Goal: Information Seeking & Learning: Learn about a topic

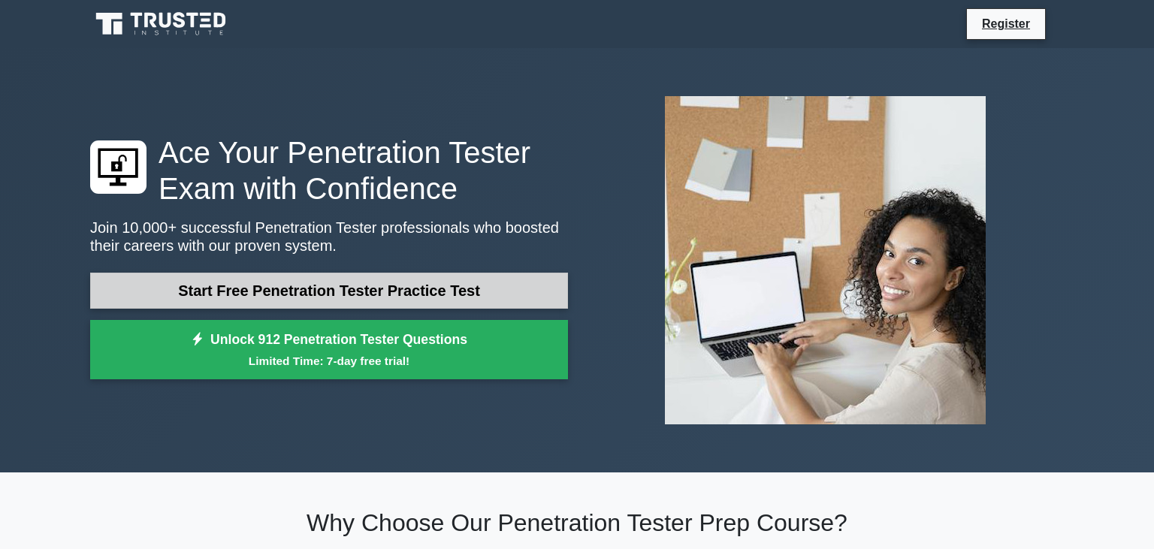
click at [517, 278] on link "Start Free Penetration Tester Practice Test" at bounding box center [329, 291] width 478 height 36
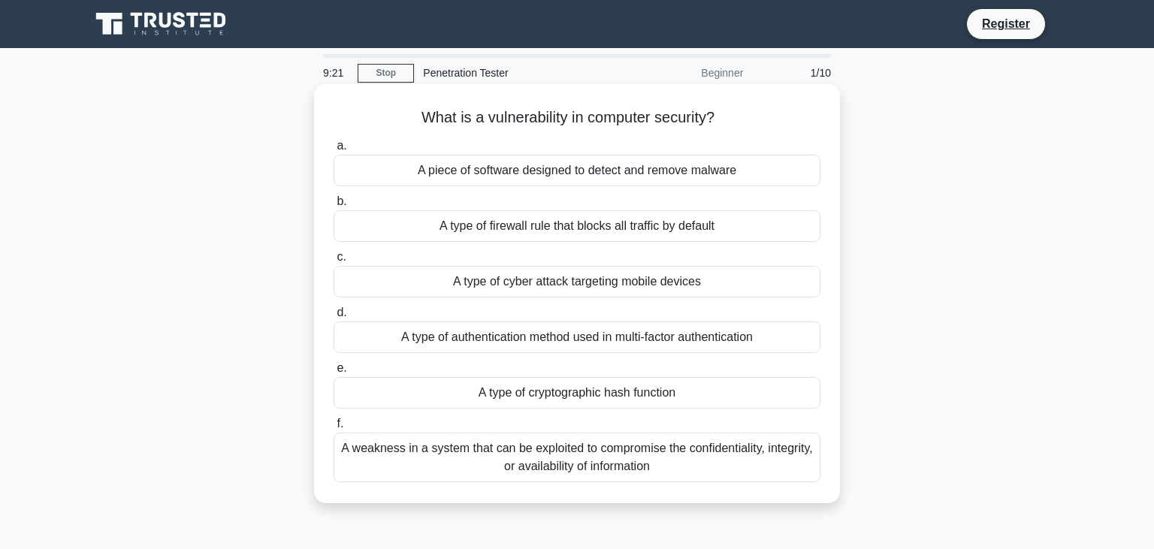
click at [499, 454] on div "A weakness in a system that can be exploited to compromise the confidentiality,…" at bounding box center [577, 458] width 487 height 50
click at [334, 429] on input "f. A weakness in a system that can be exploited to compromise the confidentiali…" at bounding box center [334, 424] width 0 height 10
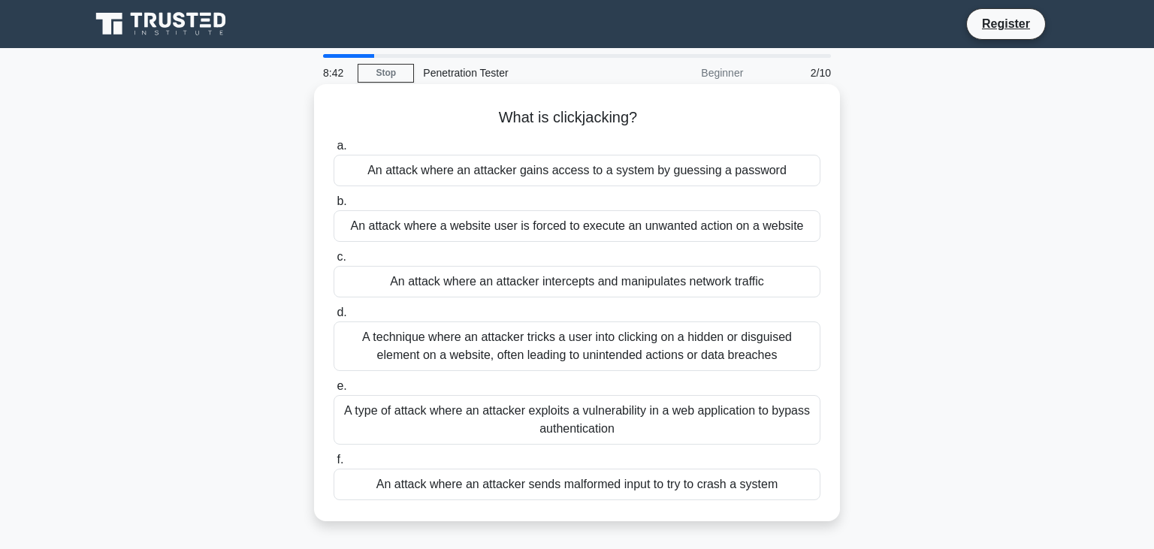
click at [622, 348] on div "A technique where an attacker tricks a user into clicking on a hidden or disgui…" at bounding box center [577, 347] width 487 height 50
click at [334, 318] on input "d. A technique where an attacker tricks a user into clicking on a hidden or dis…" at bounding box center [334, 313] width 0 height 10
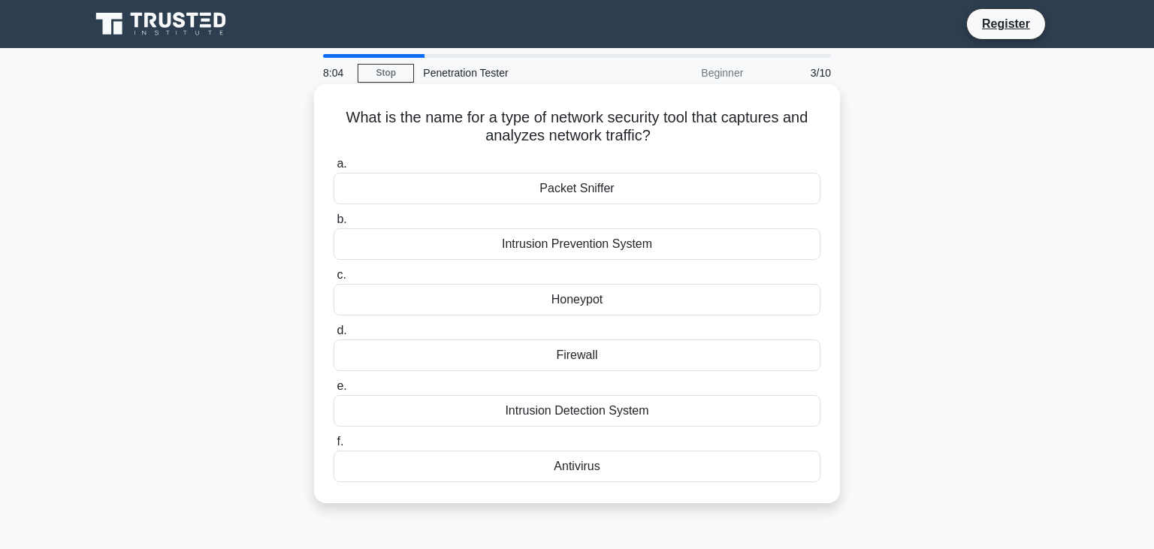
click at [721, 189] on div "Packet Sniffer" at bounding box center [577, 189] width 487 height 32
click at [334, 169] on input "a. Packet Sniffer" at bounding box center [334, 164] width 0 height 10
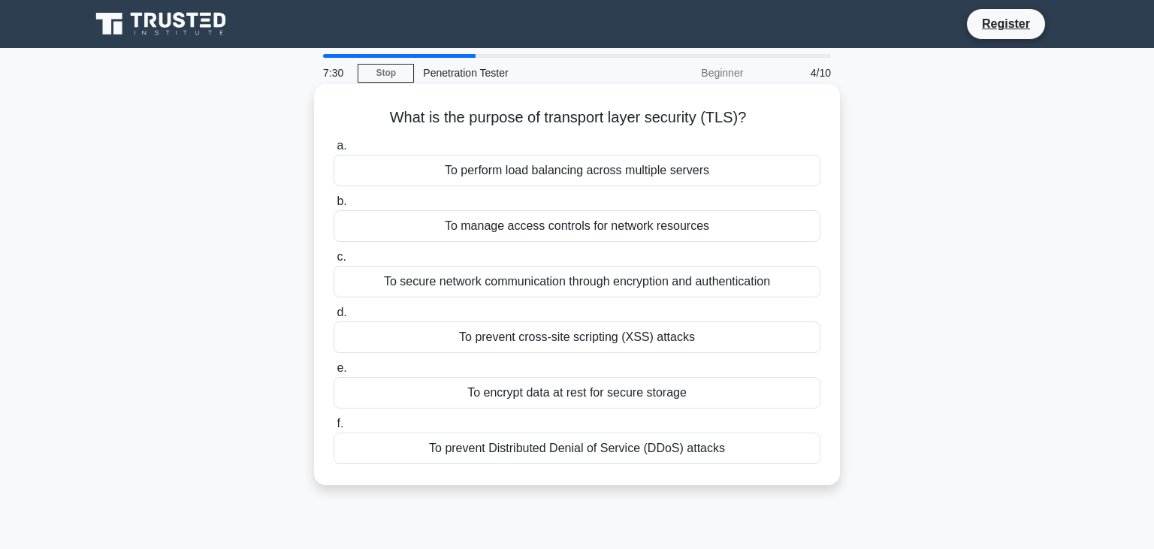
click at [754, 287] on div "To secure network communication through encryption and authentication" at bounding box center [577, 282] width 487 height 32
click at [334, 262] on input "c. To secure network communication through encryption and authentication" at bounding box center [334, 257] width 0 height 10
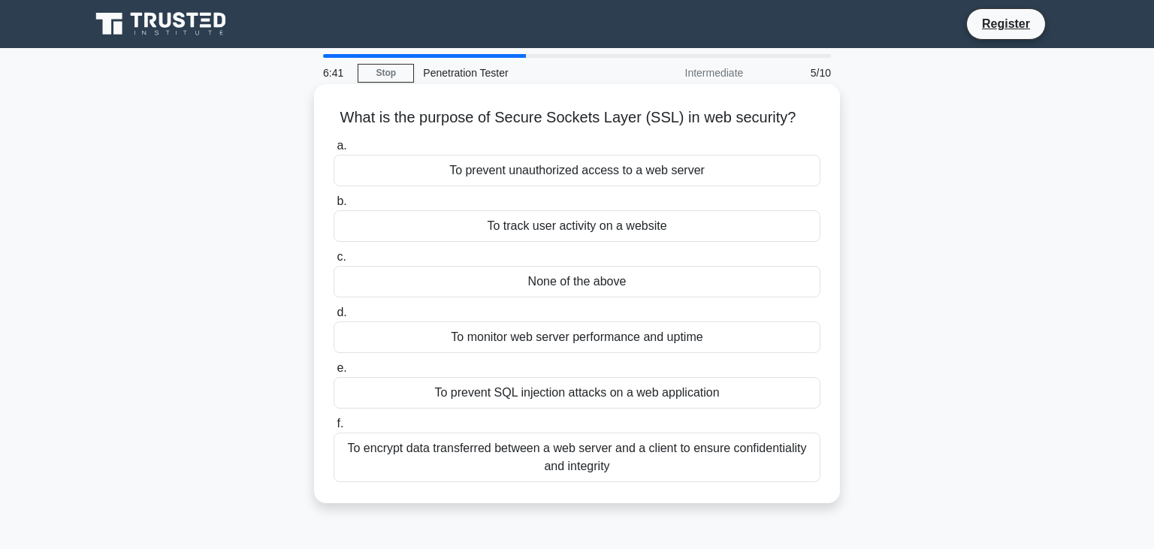
click at [744, 288] on div "None of the above" at bounding box center [577, 282] width 487 height 32
click at [334, 262] on input "c. None of the above" at bounding box center [334, 257] width 0 height 10
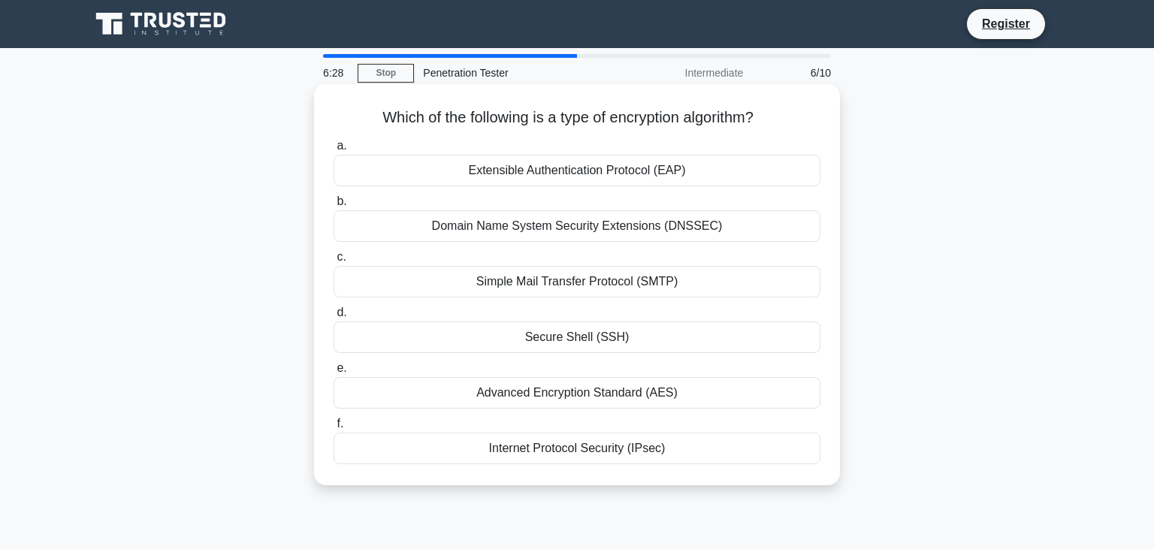
click at [714, 390] on div "Advanced Encryption Standard (AES)" at bounding box center [577, 393] width 487 height 32
click at [334, 373] on input "e. Advanced Encryption Standard (AES)" at bounding box center [334, 369] width 0 height 10
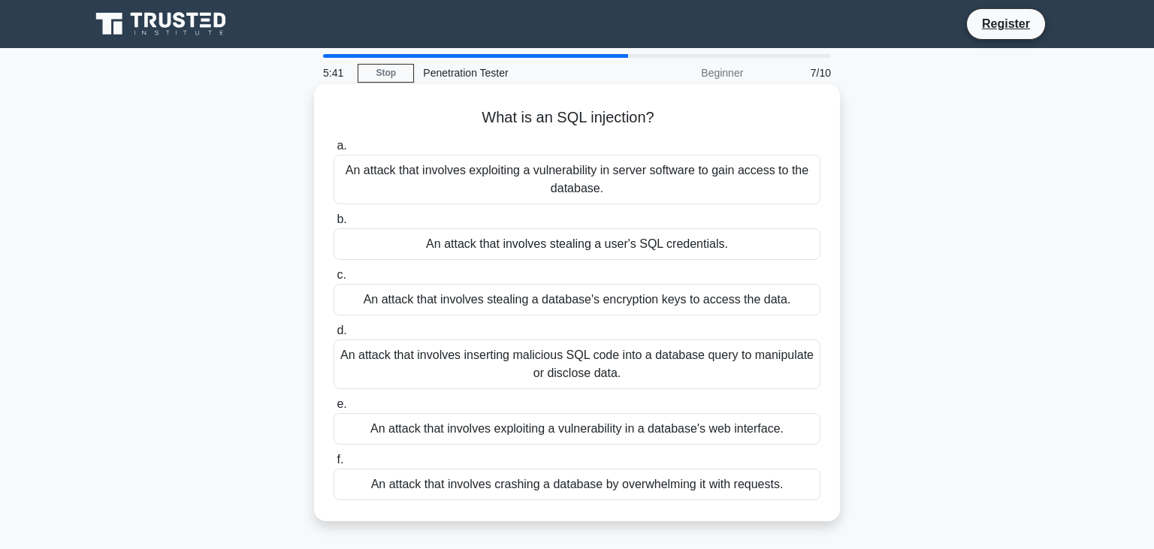
click at [700, 368] on div "An attack that involves inserting malicious SQL code into a database query to m…" at bounding box center [577, 365] width 487 height 50
click at [334, 336] on input "d. An attack that involves inserting malicious SQL code into a database query t…" at bounding box center [334, 331] width 0 height 10
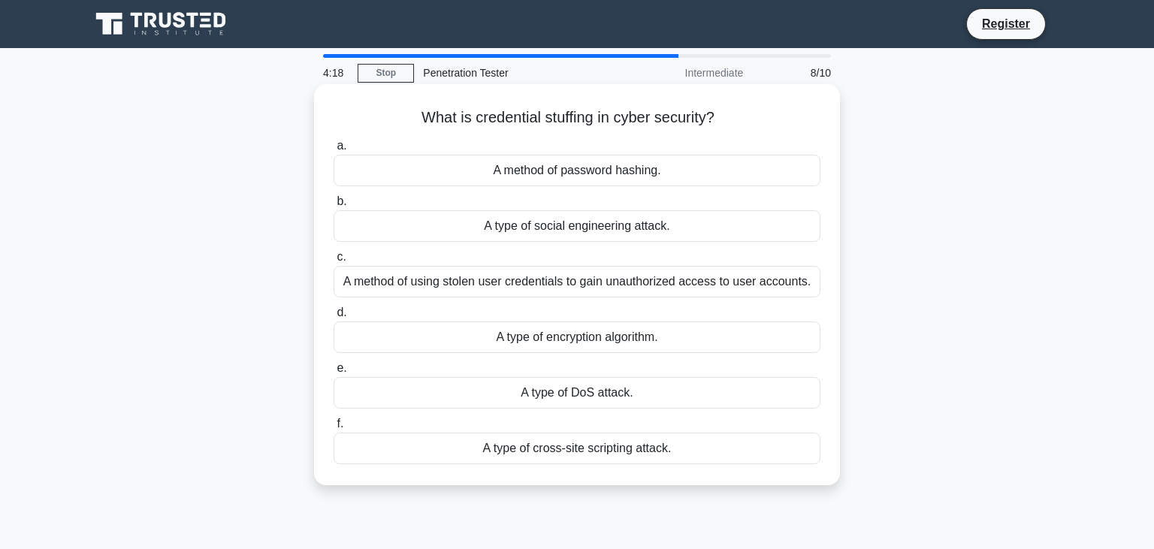
click at [669, 283] on div "A method of using stolen user credentials to gain unauthorized access to user a…" at bounding box center [577, 282] width 487 height 32
click at [334, 262] on input "c. A method of using stolen user credentials to gain unauthorized access to use…" at bounding box center [334, 257] width 0 height 10
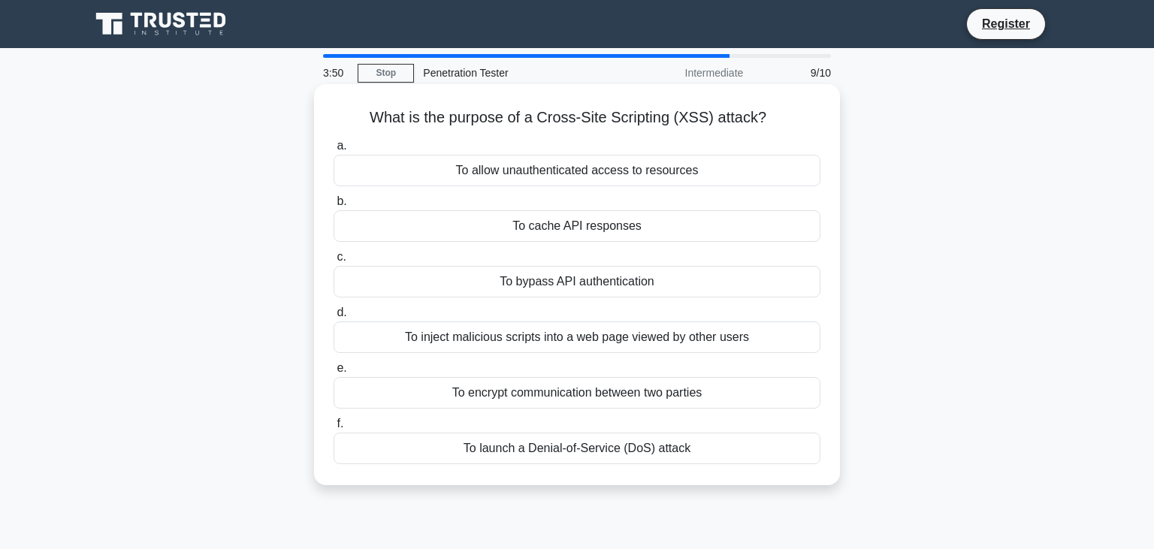
click at [672, 341] on div "To inject malicious scripts into a web page viewed by other users" at bounding box center [577, 338] width 487 height 32
click at [334, 318] on input "d. To inject malicious scripts into a web page viewed by other users" at bounding box center [334, 313] width 0 height 10
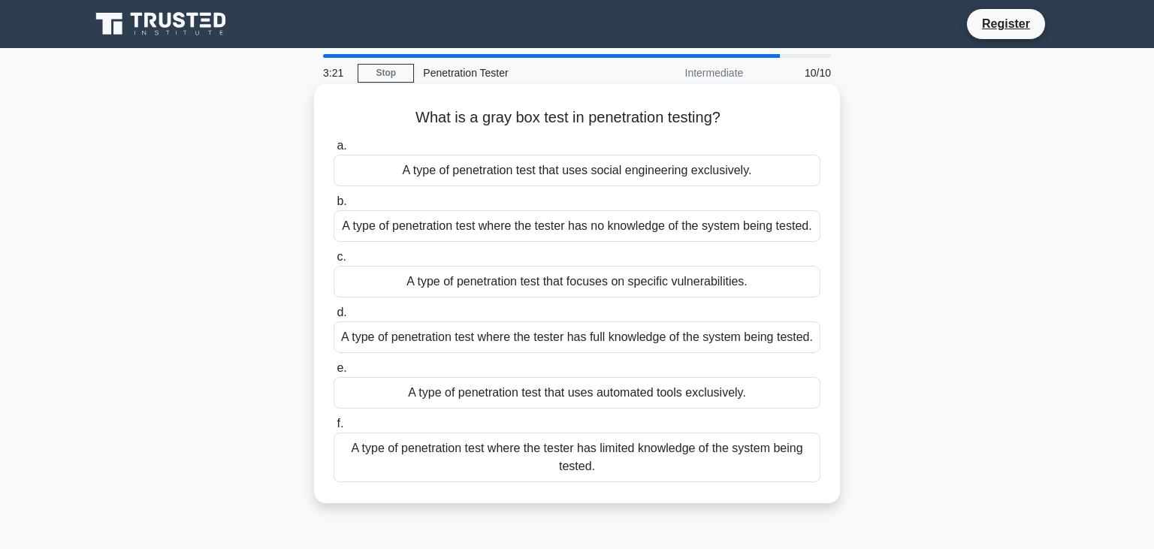
drag, startPoint x: 401, startPoint y: 115, endPoint x: 747, endPoint y: 107, distance: 345.6
click at [747, 107] on div "What is a gray box test in penetration testing? .spinner_0XTQ{transform-origin:…" at bounding box center [577, 293] width 514 height 407
drag, startPoint x: 330, startPoint y: 104, endPoint x: 825, endPoint y: 491, distance: 628.3
click at [825, 491] on div "What is a gray box test in penetration testing? .spinner_0XTQ{transform-origin:…" at bounding box center [577, 293] width 514 height 407
copy div "a. A type of penetration test that uses social engineering exclusively. b. A ty…"
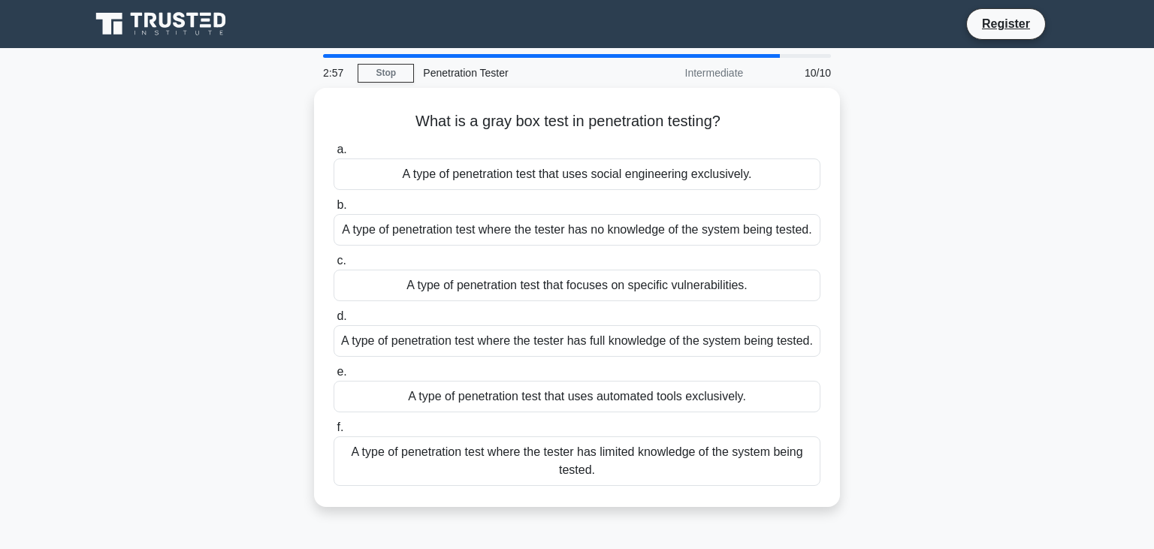
click at [980, 171] on div "What is a gray box test in penetration testing? .spinner_0XTQ{transform-origin:…" at bounding box center [577, 306] width 992 height 437
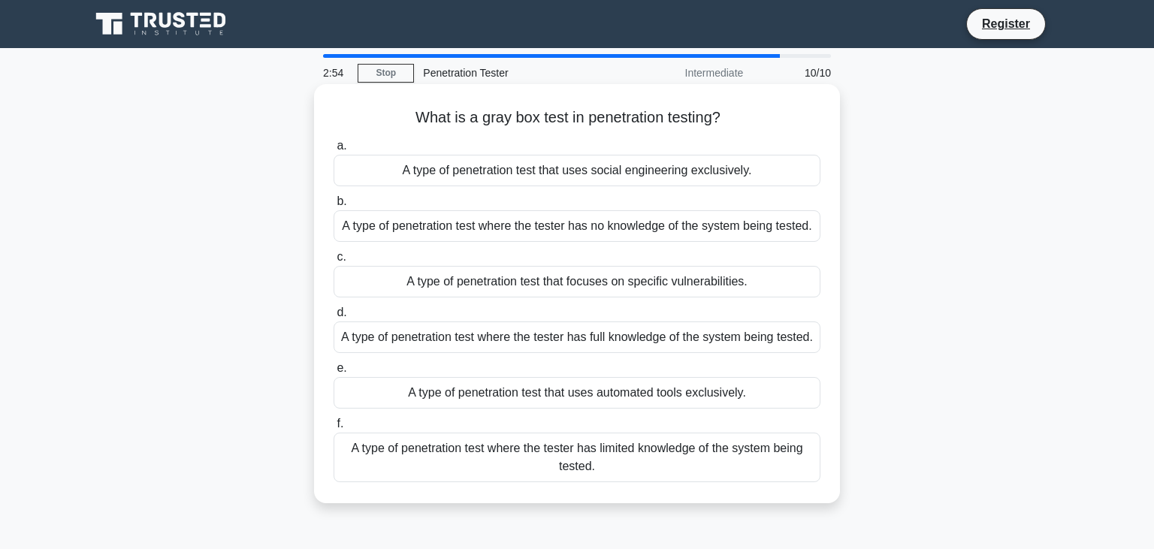
click at [759, 171] on div "A type of penetration test that uses social engineering exclusively." at bounding box center [577, 171] width 487 height 32
click at [334, 151] on input "a. A type of penetration test that uses social engineering exclusively." at bounding box center [334, 146] width 0 height 10
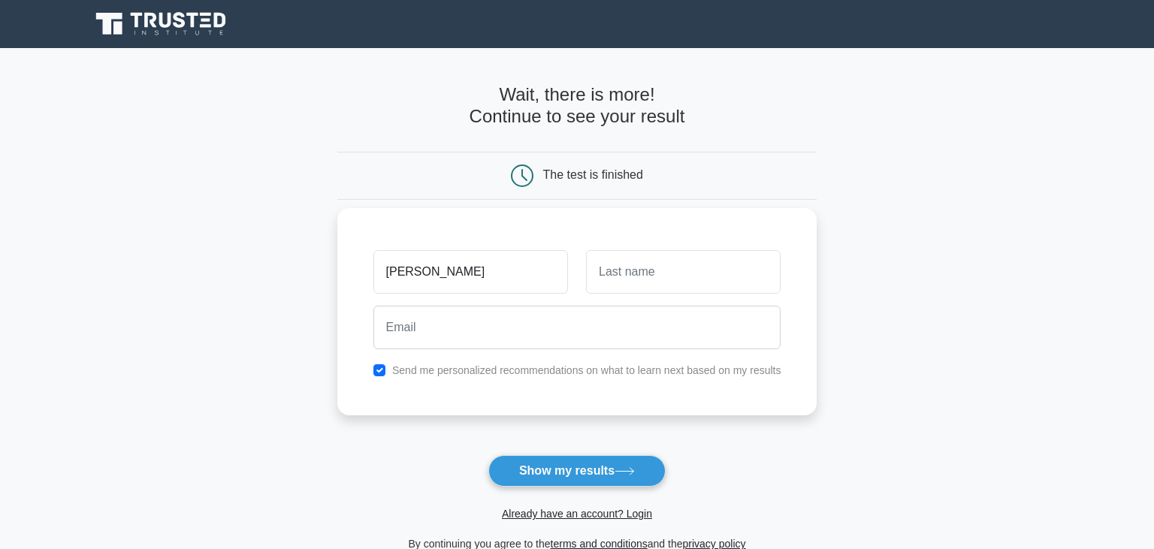
type input "[PERSON_NAME]"
click at [725, 277] on input "text" at bounding box center [683, 272] width 195 height 44
type input "Hamdy"
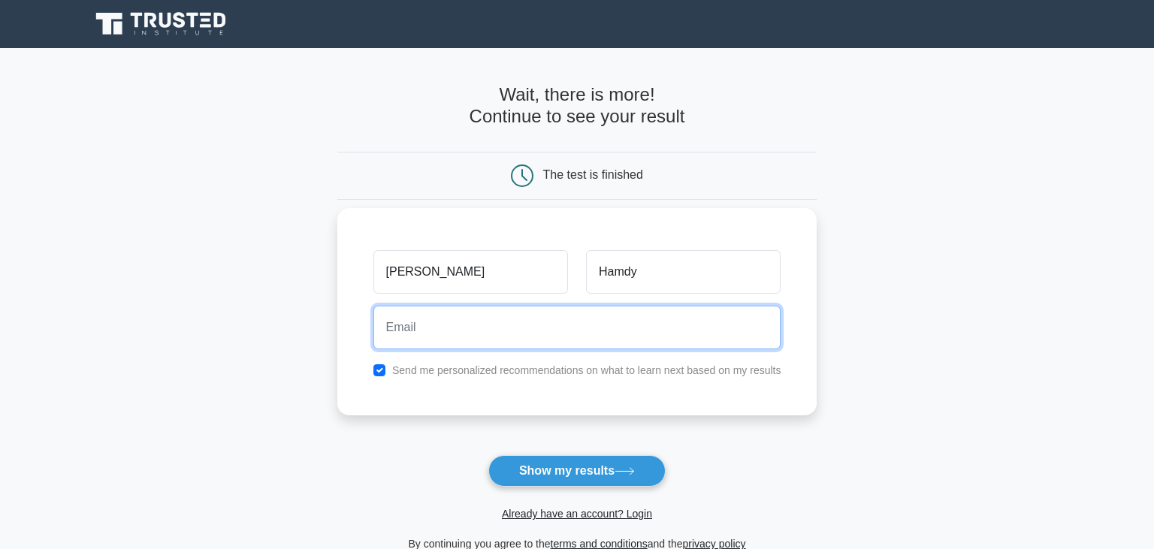
click at [624, 331] on input "email" at bounding box center [577, 328] width 408 height 44
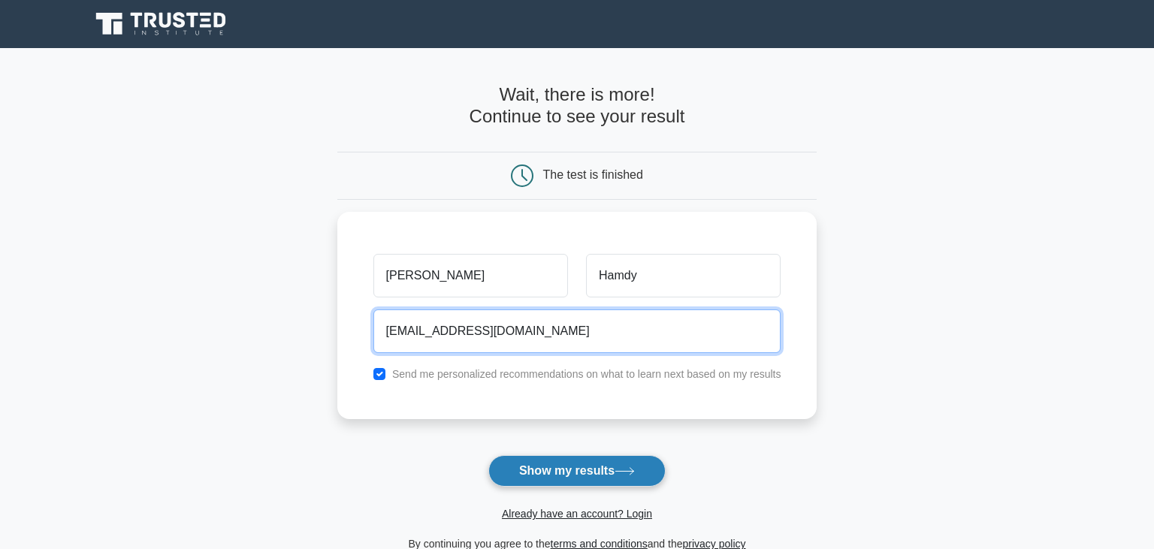
type input "afox55346@gmail.com"
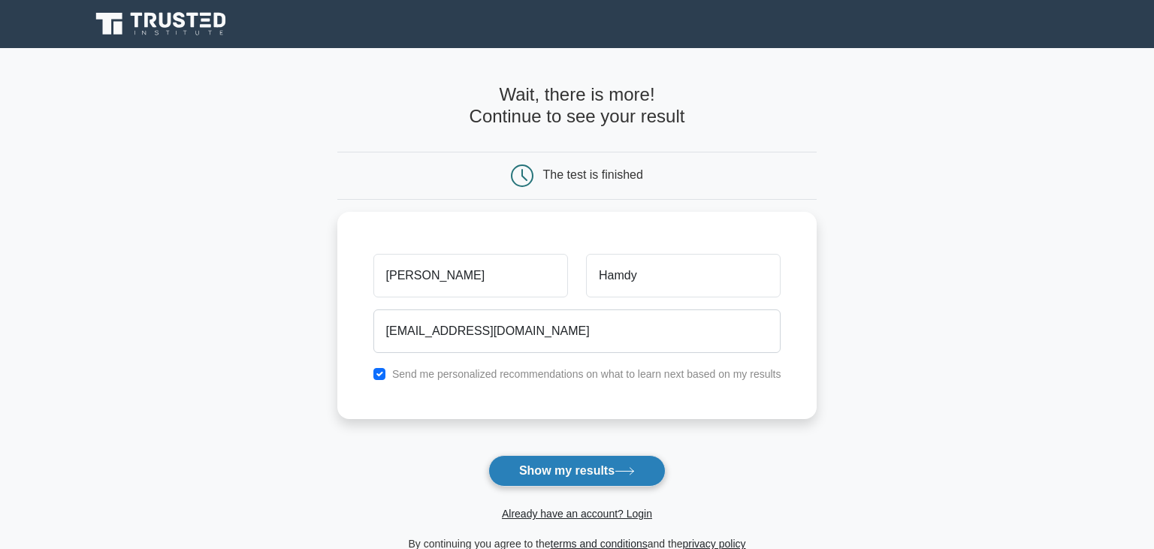
click at [616, 473] on button "Show my results" at bounding box center [576, 471] width 177 height 32
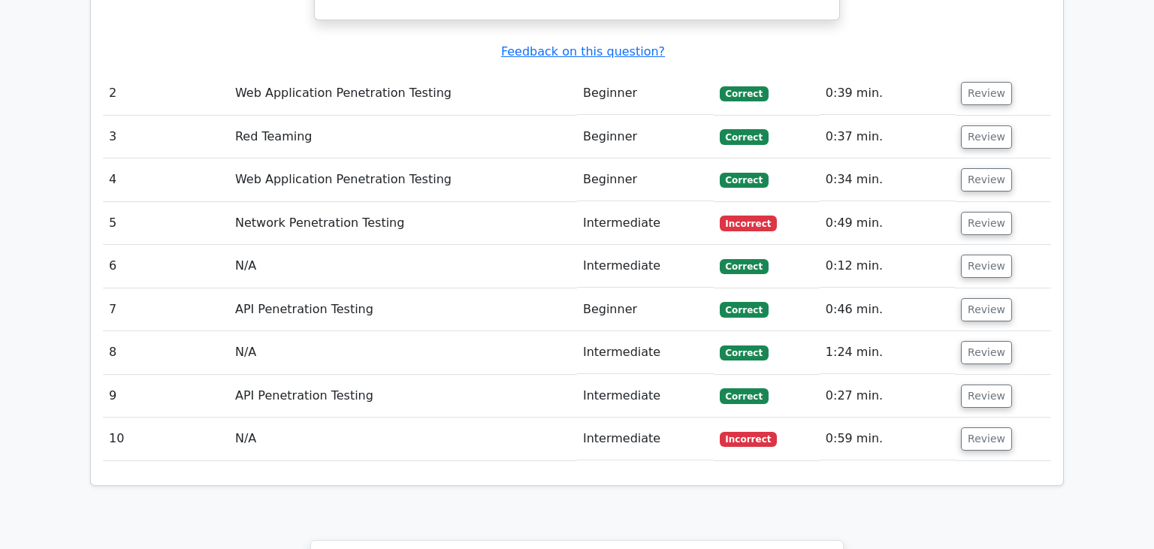
scroll to position [1578, 0]
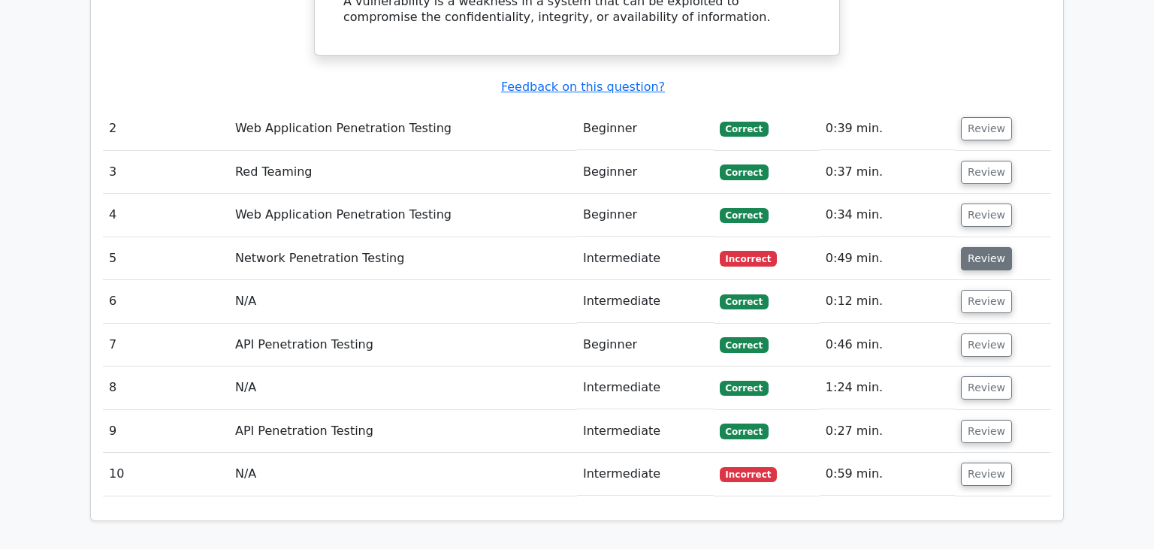
click at [996, 247] on button "Review" at bounding box center [986, 258] width 51 height 23
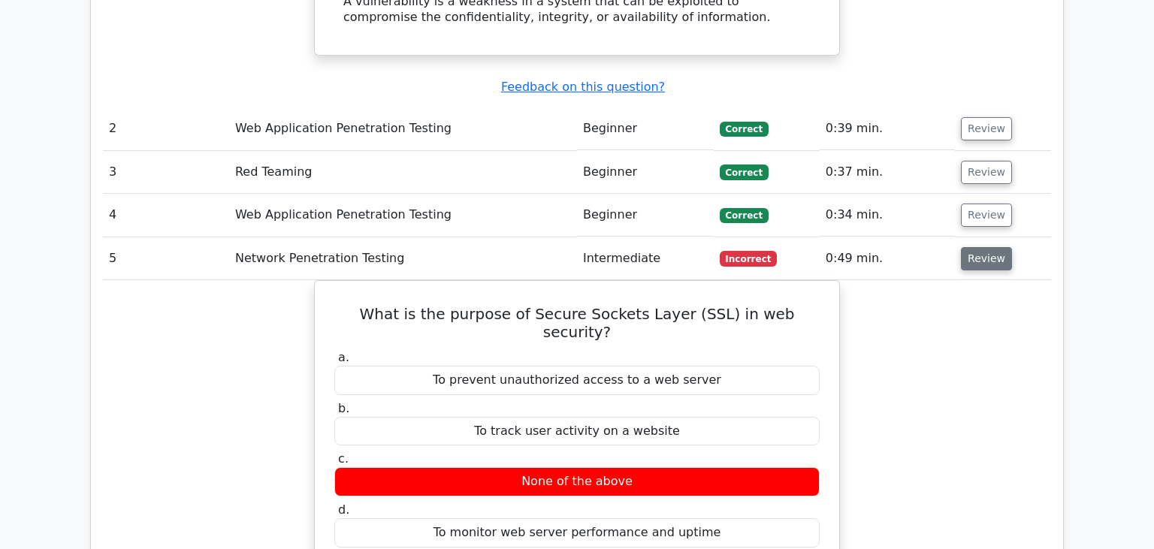
click at [983, 247] on button "Review" at bounding box center [986, 258] width 51 height 23
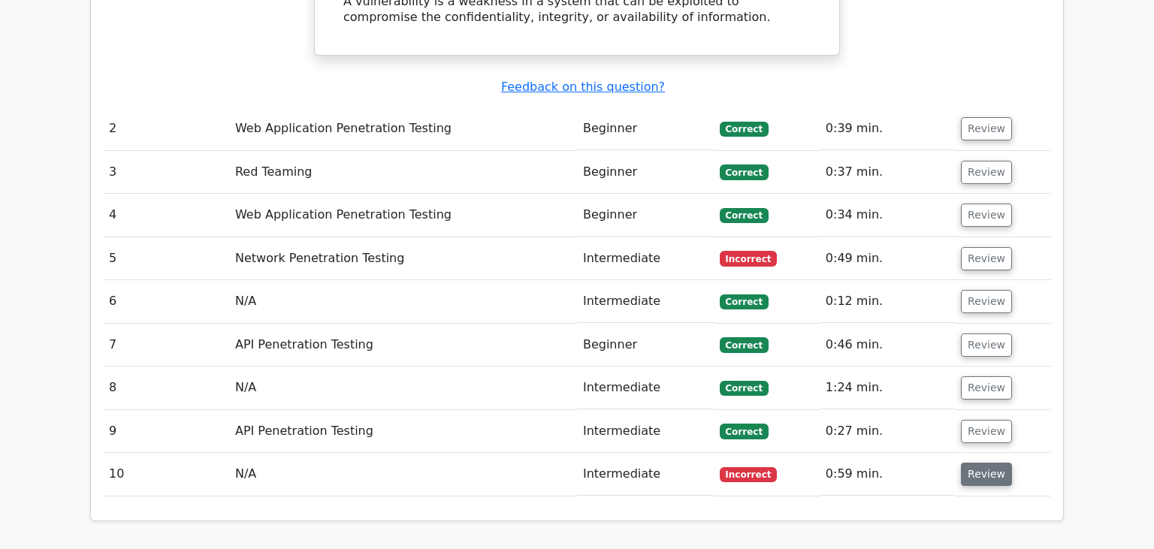
click at [984, 463] on button "Review" at bounding box center [986, 474] width 51 height 23
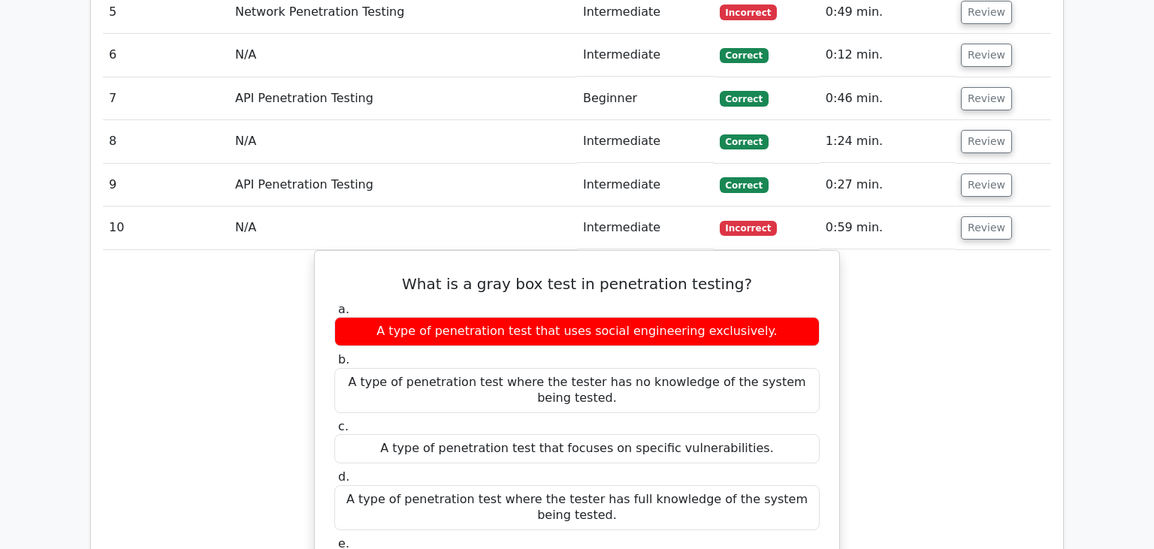
scroll to position [1701, 0]
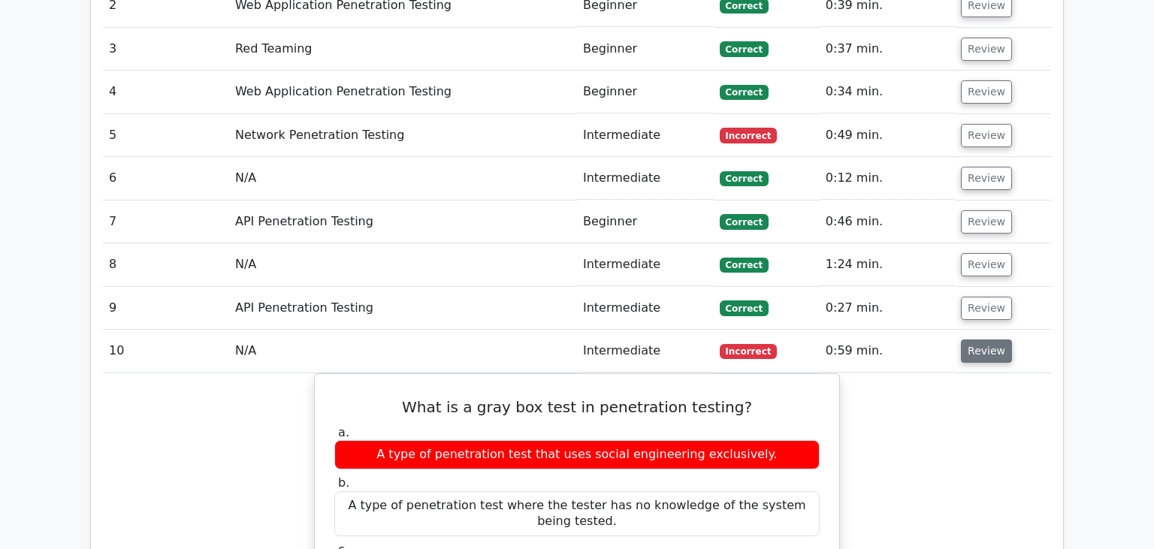
click at [983, 340] on button "Review" at bounding box center [986, 351] width 51 height 23
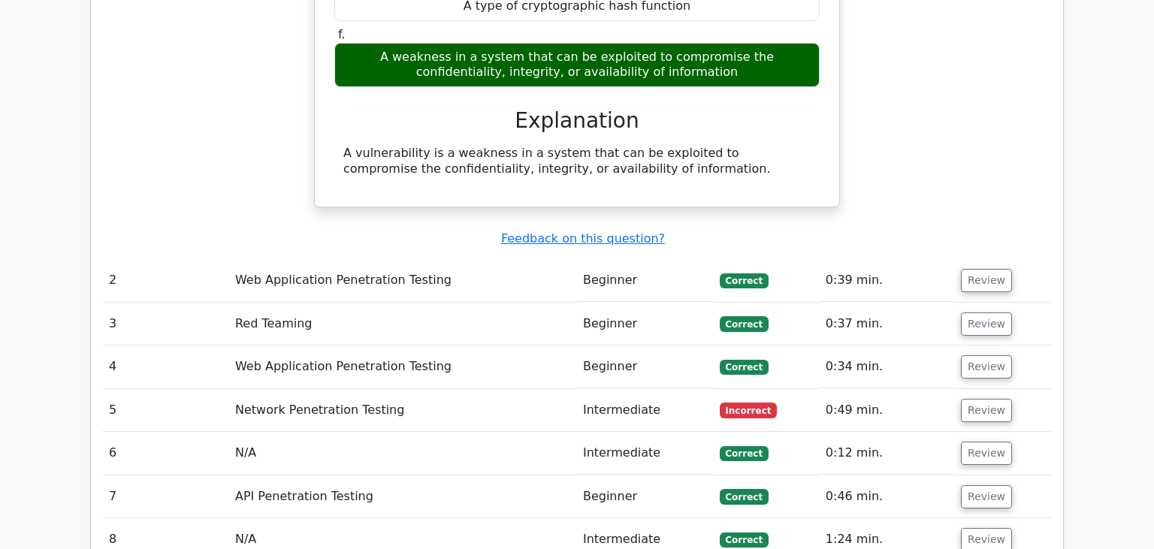
scroll to position [1454, 0]
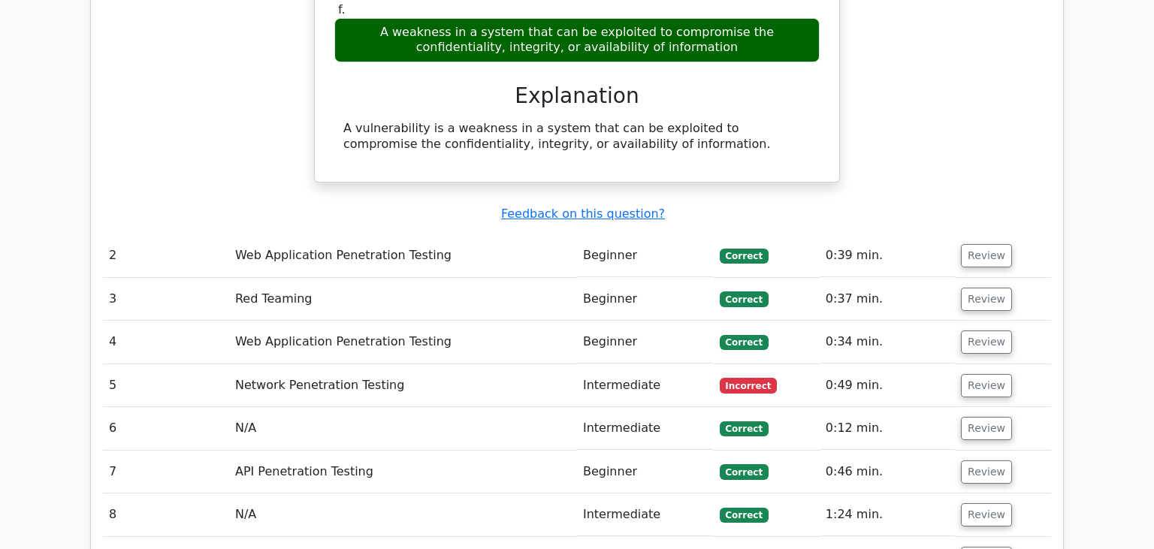
click at [971, 417] on button "Review" at bounding box center [986, 428] width 51 height 23
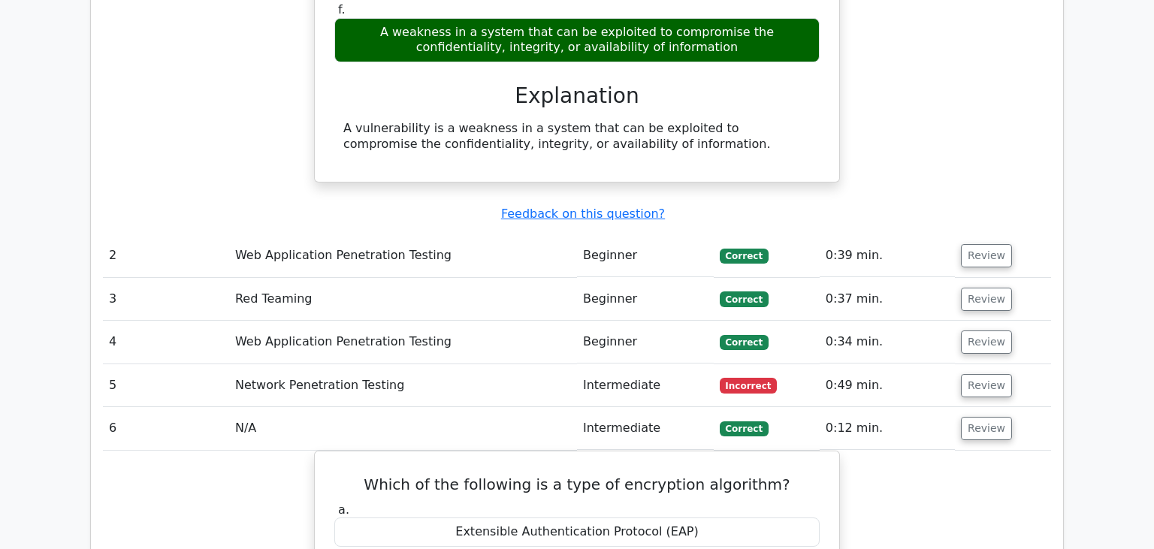
click at [971, 417] on button "Review" at bounding box center [986, 428] width 51 height 23
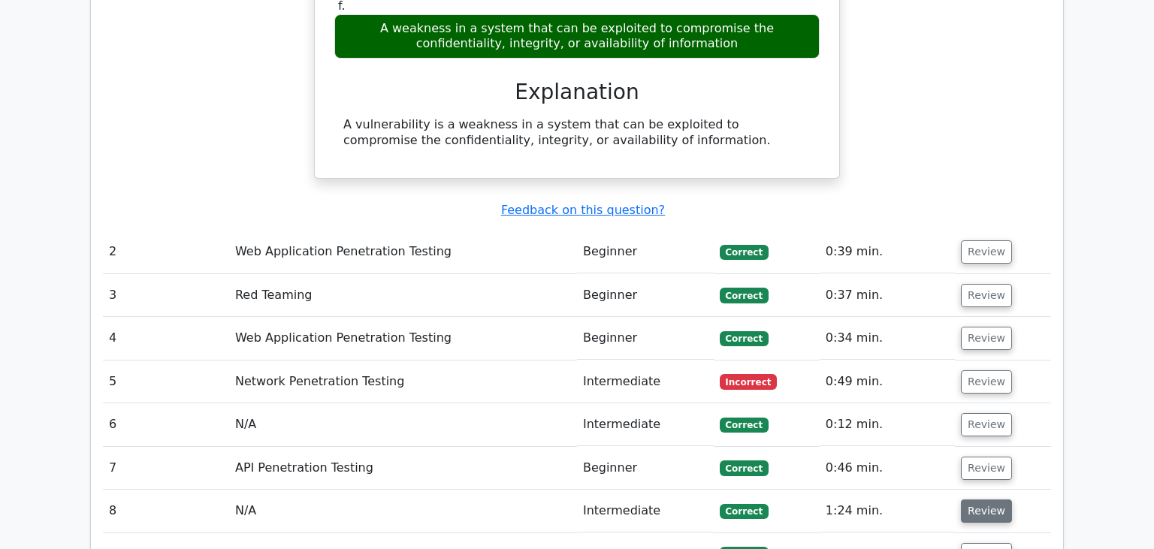
click at [971, 500] on button "Review" at bounding box center [986, 511] width 51 height 23
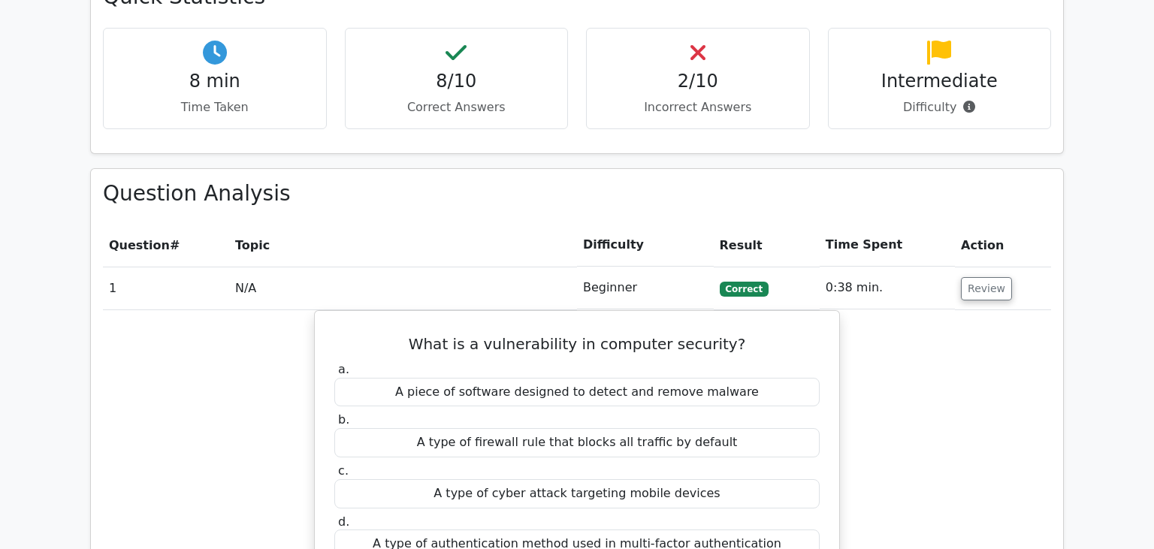
scroll to position [850, 0]
